Goal: Register for event/course

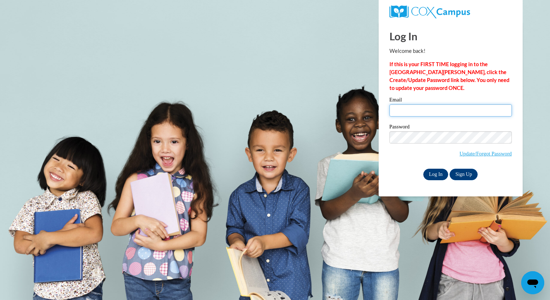
type input "jmwitkus1s@gsed.semo.edu"
click at [433, 174] on input "Log In" at bounding box center [435, 175] width 25 height 12
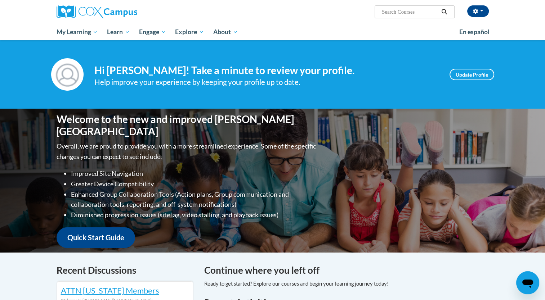
click at [396, 10] on input "Search..." at bounding box center [410, 12] width 58 height 9
type input "vocabulary"
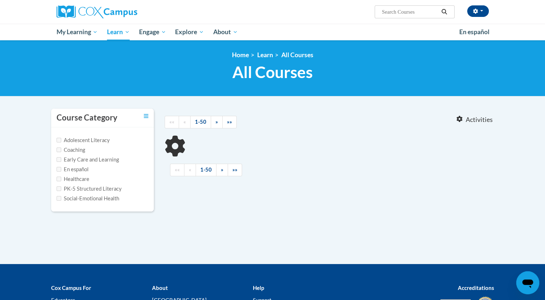
type input "vocabulary"
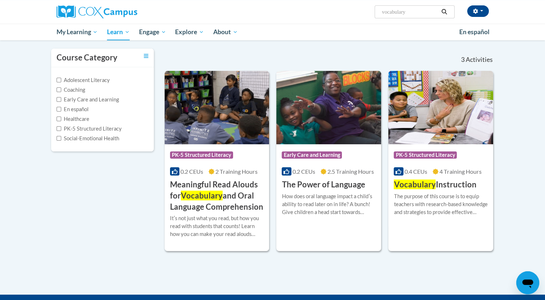
scroll to position [60, 0]
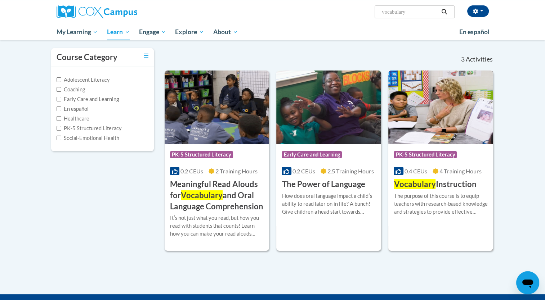
click at [453, 185] on h3 "Vocabulary Instruction" at bounding box center [434, 184] width 82 height 11
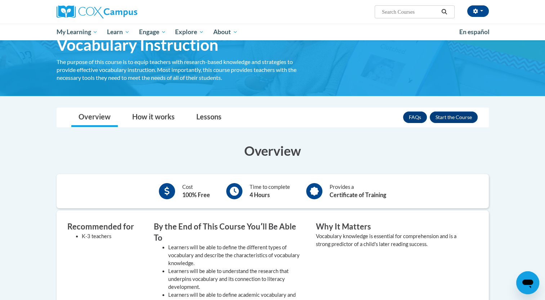
scroll to position [39, 0]
click at [455, 120] on button "Enroll" at bounding box center [453, 118] width 48 height 12
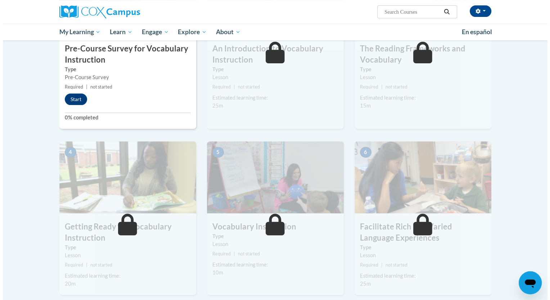
scroll to position [225, 0]
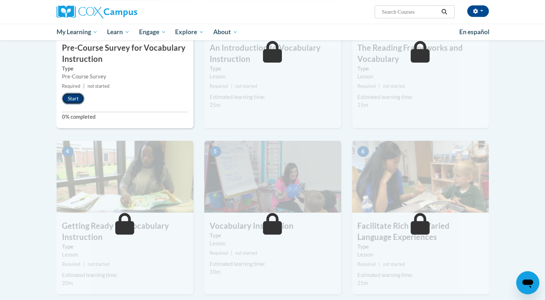
click at [73, 100] on button "Start" at bounding box center [73, 99] width 22 height 12
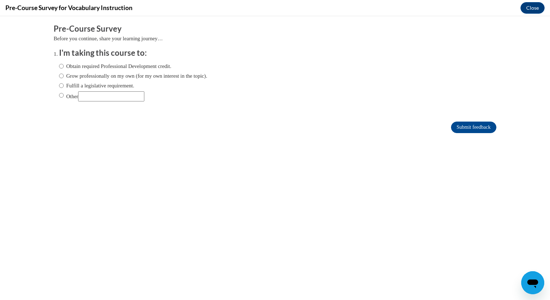
scroll to position [0, 0]
click at [85, 66] on label "Obtain required Professional Development credit." at bounding box center [115, 66] width 112 height 8
click at [64, 66] on input "Obtain required Professional Development credit." at bounding box center [61, 66] width 5 height 8
radio input "true"
click at [474, 126] on input "Submit feedback" at bounding box center [473, 128] width 45 height 12
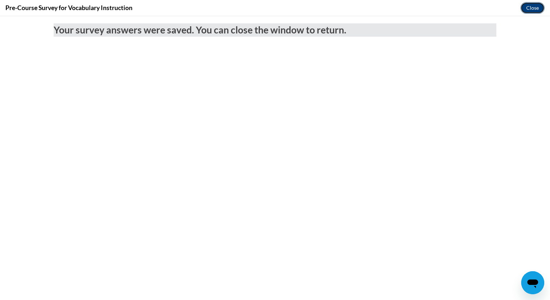
click at [536, 3] on button "Close" at bounding box center [533, 8] width 24 height 12
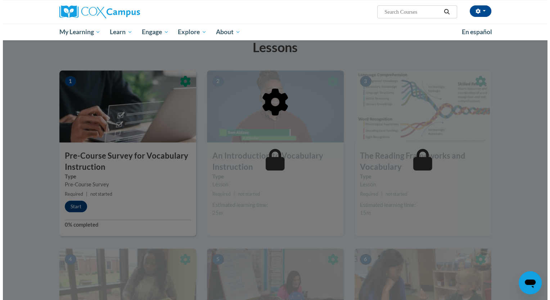
scroll to position [117, 0]
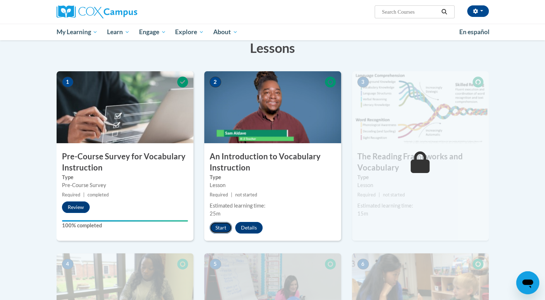
click at [220, 230] on button "Start" at bounding box center [221, 228] width 22 height 12
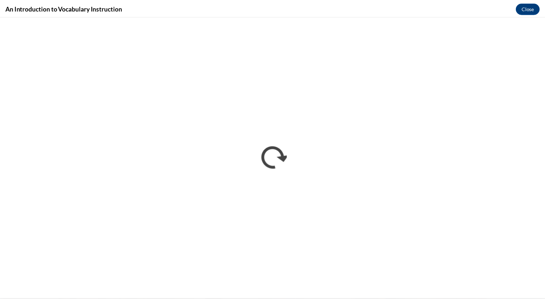
scroll to position [0, 0]
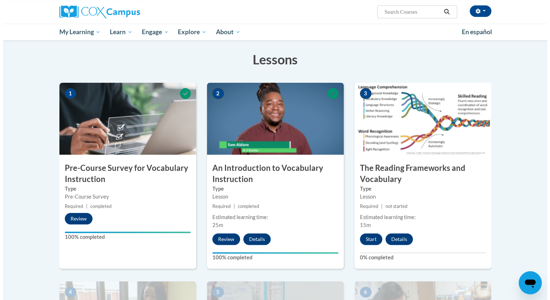
scroll to position [106, 0]
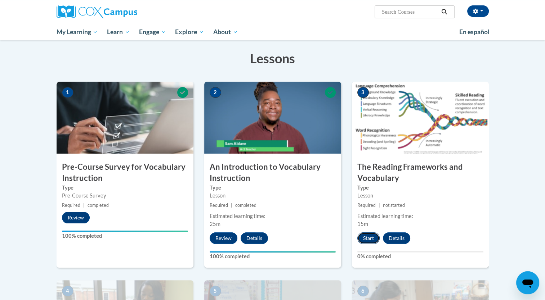
click at [364, 238] on button "Start" at bounding box center [368, 239] width 22 height 12
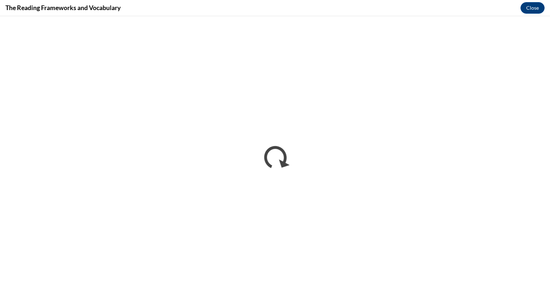
scroll to position [0, 0]
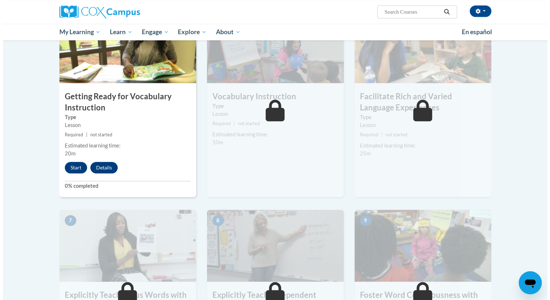
scroll to position [376, 0]
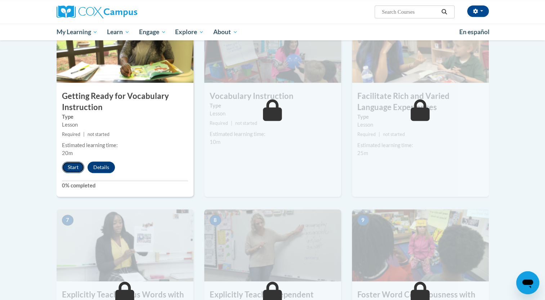
click at [68, 168] on button "Start" at bounding box center [73, 168] width 22 height 12
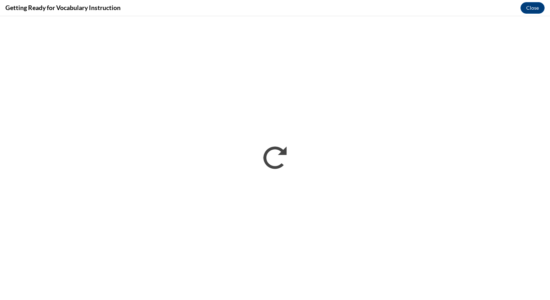
scroll to position [0, 0]
